Goal: Task Accomplishment & Management: Book appointment/travel/reservation

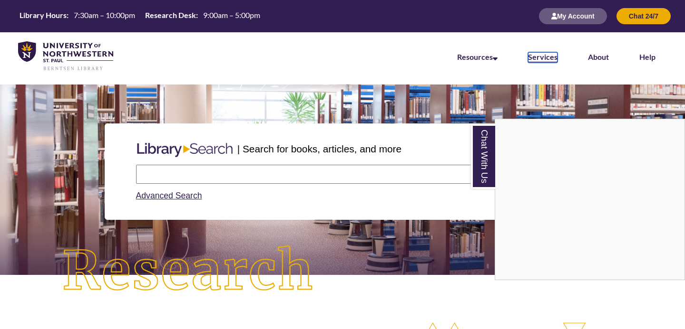
click at [550, 59] on link "Services" at bounding box center [542, 57] width 29 height 10
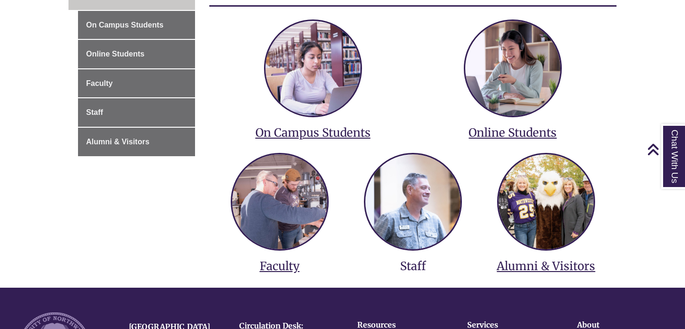
scroll to position [177, 0]
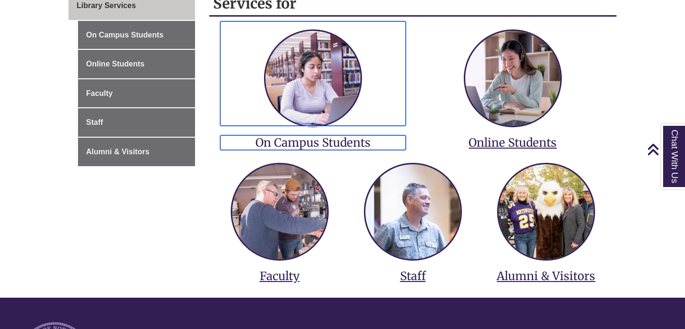
click at [329, 141] on h3 "On Campus Students" at bounding box center [312, 143] width 185 height 15
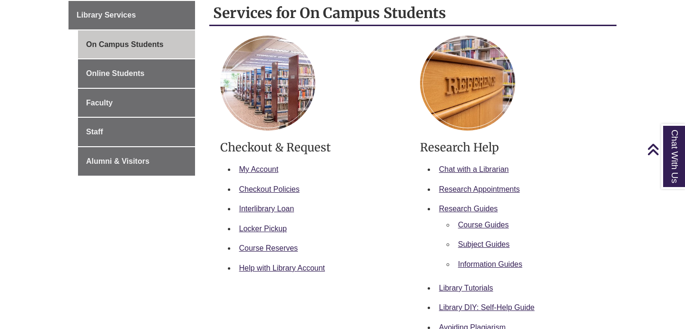
scroll to position [166, 0]
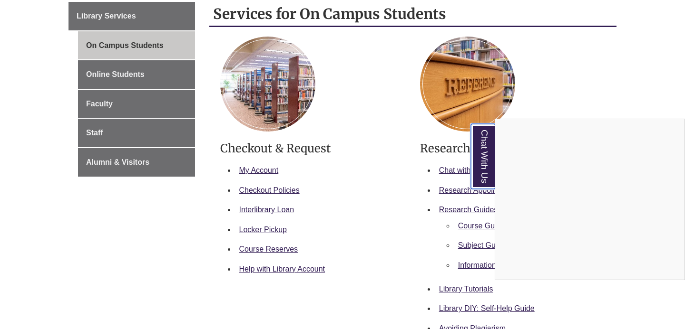
click at [478, 166] on link "Chat With Us" at bounding box center [483, 156] width 24 height 65
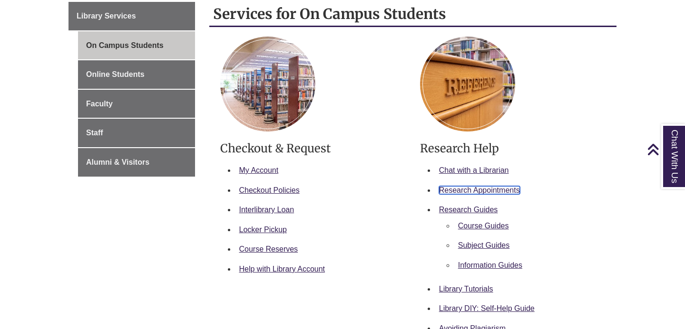
click at [469, 191] on link "Research Appointments" at bounding box center [479, 190] width 81 height 8
